Goal: Information Seeking & Learning: Check status

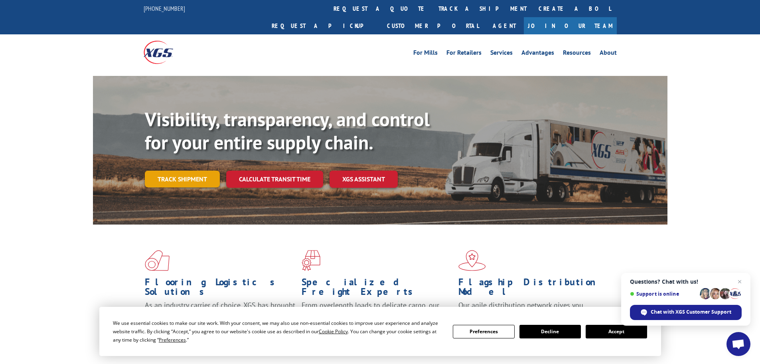
scroll to position [80, 0]
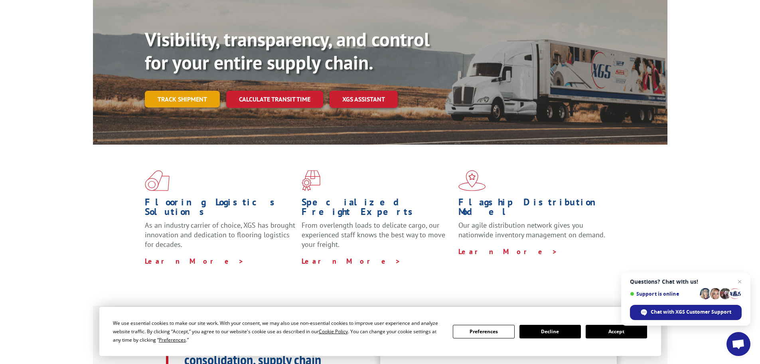
click at [172, 91] on link "Track shipment" at bounding box center [182, 99] width 75 height 17
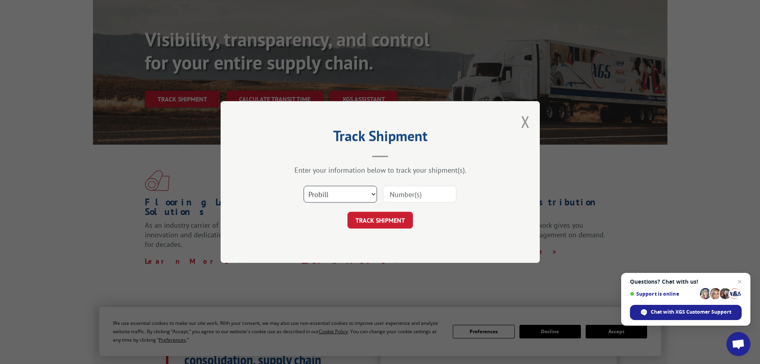
click at [372, 193] on select "Select category... Probill BOL PO" at bounding box center [340, 194] width 73 height 17
select select "bol"
click at [304, 186] on select "Select category... Probill BOL PO" at bounding box center [340, 194] width 73 height 17
paste input "5530787"
type input "5530787"
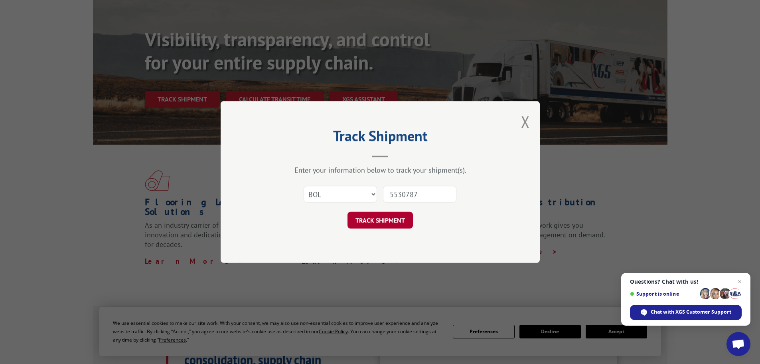
click at [395, 219] on button "TRACK SHIPMENT" at bounding box center [380, 220] width 65 height 17
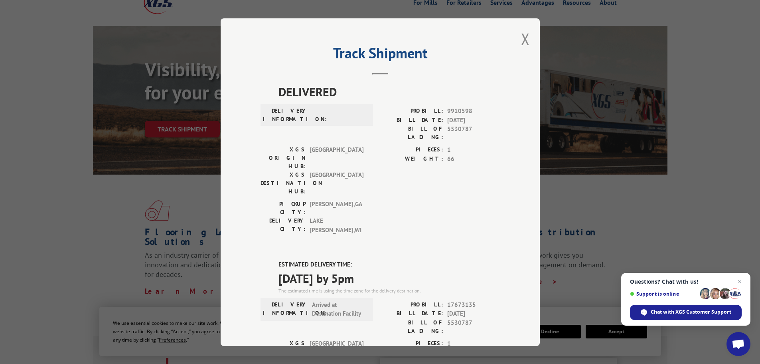
scroll to position [0, 0]
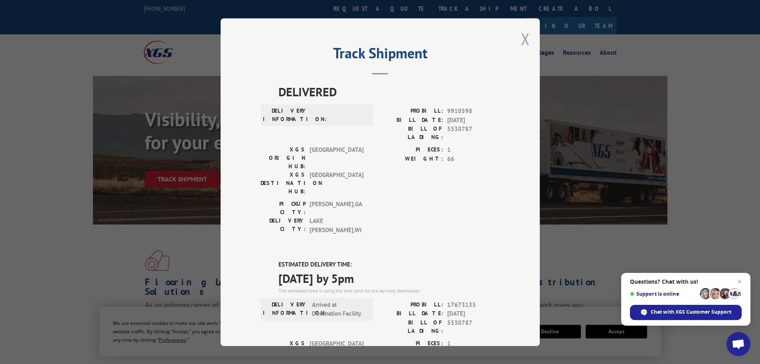
click at [521, 38] on button "Close modal" at bounding box center [525, 38] width 9 height 21
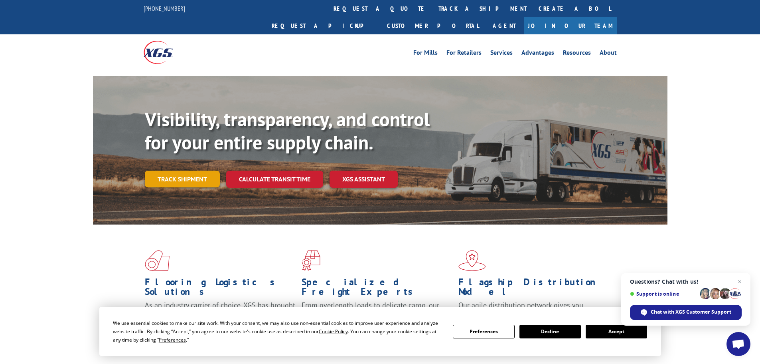
click at [168, 170] on link "Track shipment" at bounding box center [182, 178] width 75 height 17
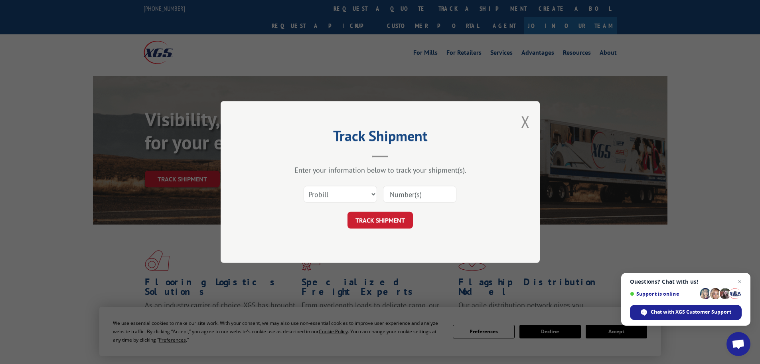
click at [428, 193] on input at bounding box center [419, 194] width 73 height 17
paste input "535219"
type input "535219"
click at [393, 214] on button "TRACK SHIPMENT" at bounding box center [380, 220] width 65 height 17
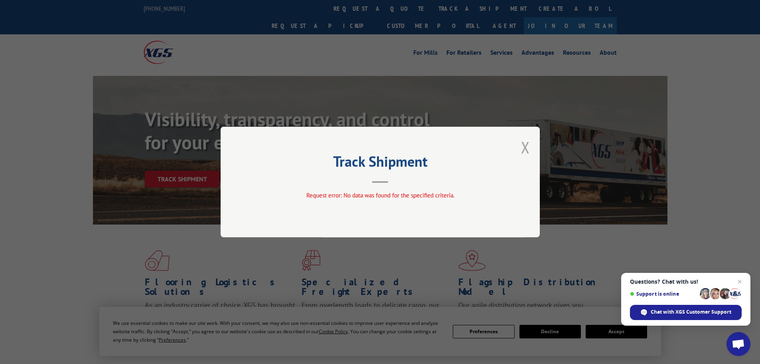
click at [527, 143] on button "Close modal" at bounding box center [525, 147] width 9 height 21
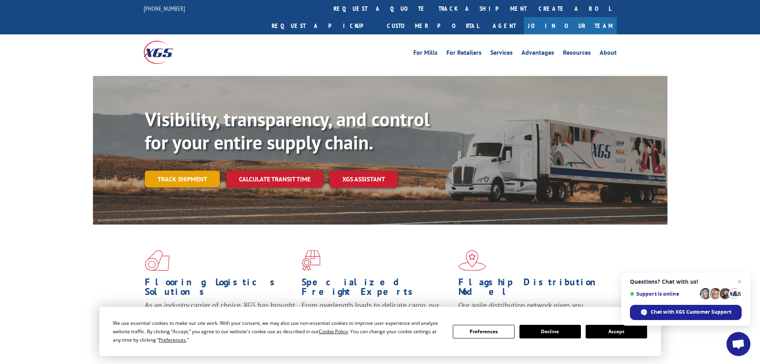
click at [172, 170] on link "Track shipment" at bounding box center [182, 178] width 75 height 17
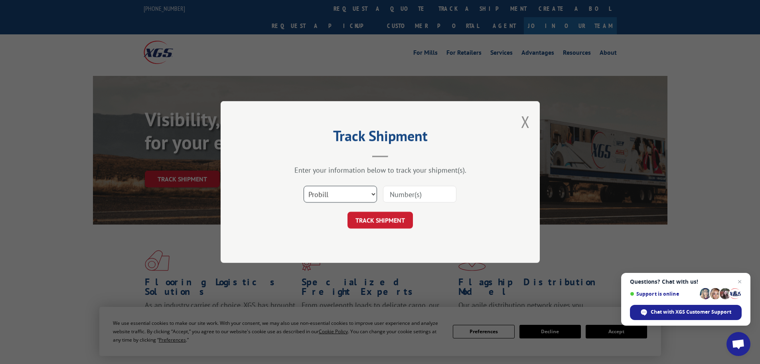
click at [371, 194] on select "Select category... Probill BOL PO" at bounding box center [340, 194] width 73 height 17
select select "bol"
click at [304, 186] on select "Select category... Probill BOL PO" at bounding box center [340, 194] width 73 height 17
paste input "5530787"
type input "5530787"
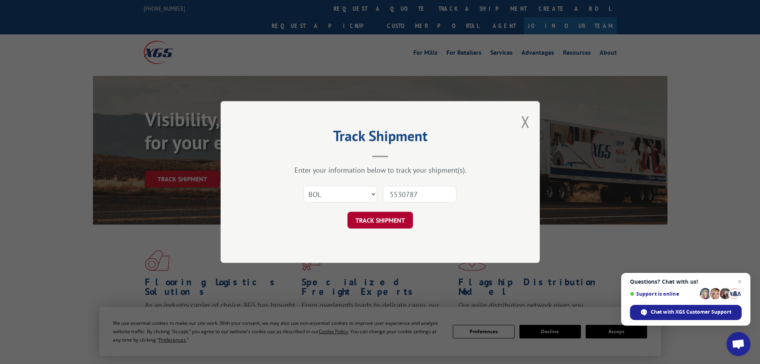
click at [399, 218] on button "TRACK SHIPMENT" at bounding box center [380, 220] width 65 height 17
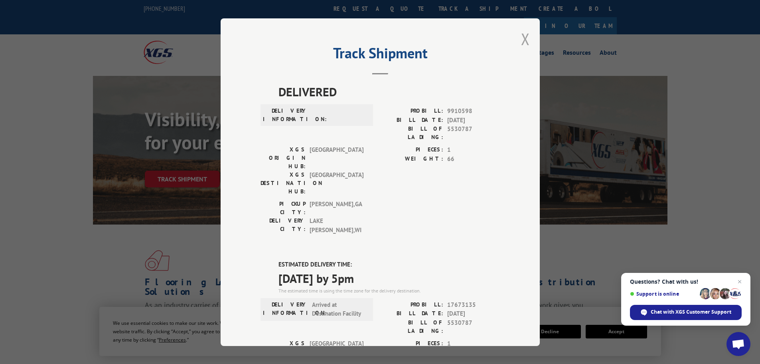
click at [523, 38] on button "Close modal" at bounding box center [525, 38] width 9 height 21
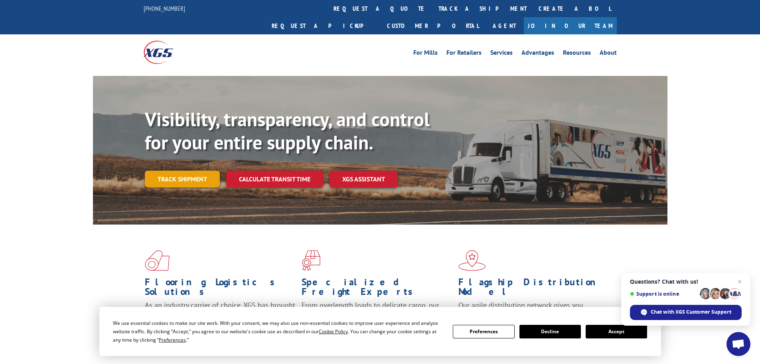
click at [191, 170] on link "Track shipment" at bounding box center [182, 178] width 75 height 17
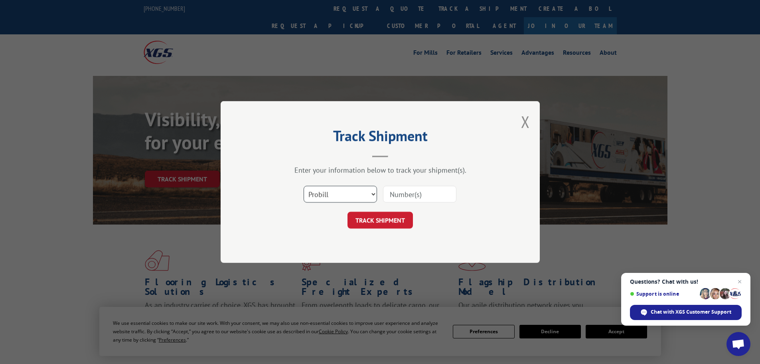
click at [374, 194] on select "Select category... Probill BOL PO" at bounding box center [340, 194] width 73 height 17
select select "bol"
click at [304, 186] on select "Select category... Probill BOL PO" at bounding box center [340, 194] width 73 height 17
paste input "7061937"
type input "7061937"
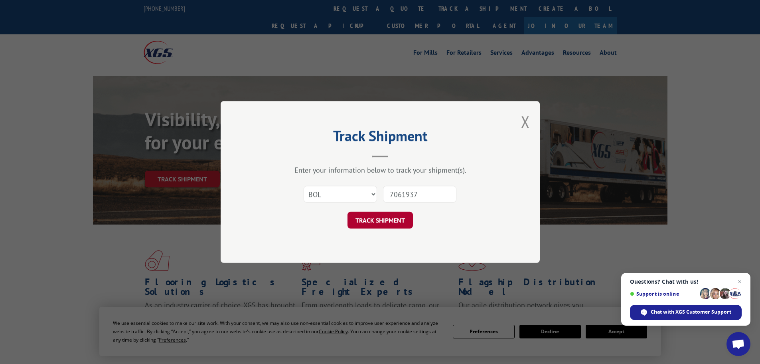
click at [386, 220] on button "TRACK SHIPMENT" at bounding box center [380, 220] width 65 height 17
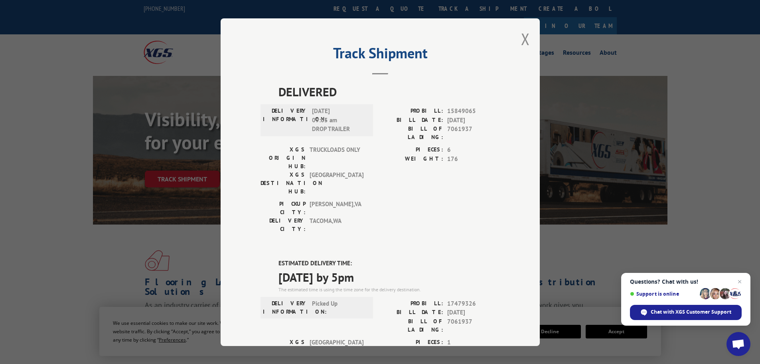
click at [517, 39] on div "Track Shipment DELIVERED DELIVERY INFORMATION: [DATE] 09:05 am DROP TRAILER PRO…" at bounding box center [380, 181] width 319 height 327
click at [524, 38] on button "Close modal" at bounding box center [525, 38] width 9 height 21
